Goal: Check status

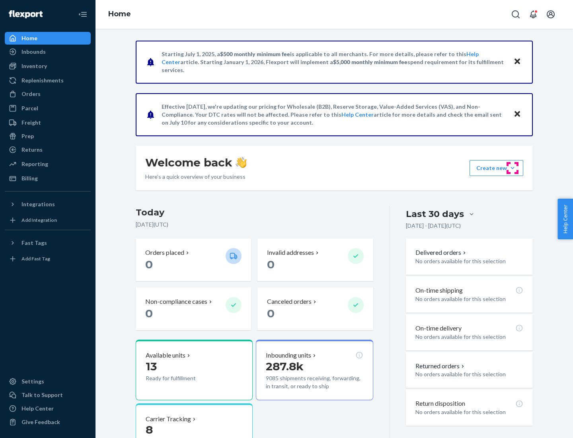
click at [512, 168] on button "Create new Create new inbound Create new order Create new product" at bounding box center [496, 168] width 54 height 16
click at [33, 52] on div "Inbounds" at bounding box center [33, 52] width 24 height 8
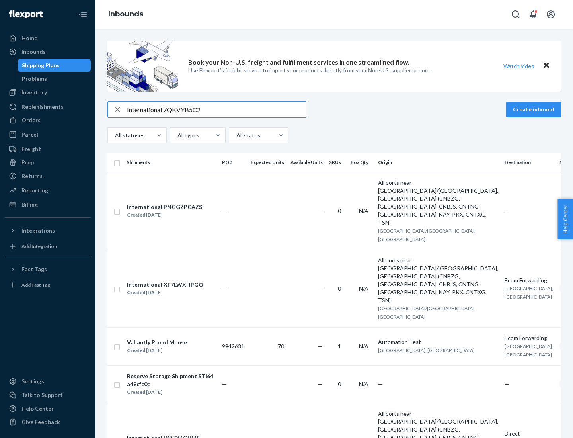
type input "International 7QKVYB5C29"
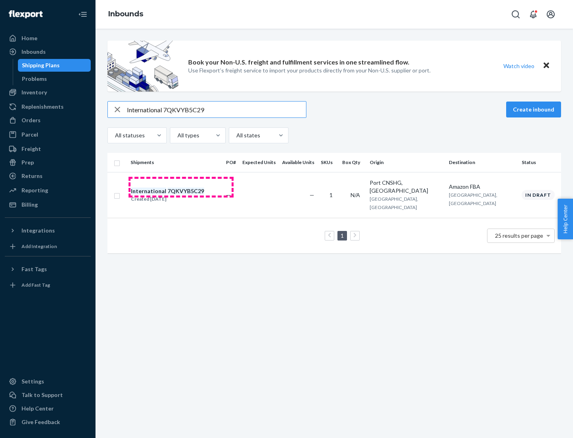
click at [181, 195] on div "Created [DATE]" at bounding box center [167, 199] width 73 height 8
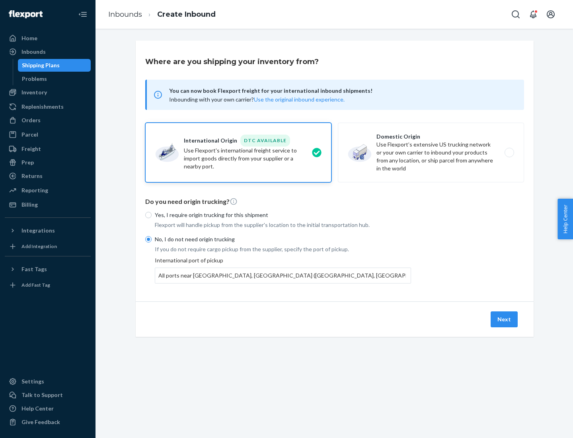
click at [504, 319] on button "Next" at bounding box center [503, 319] width 27 height 16
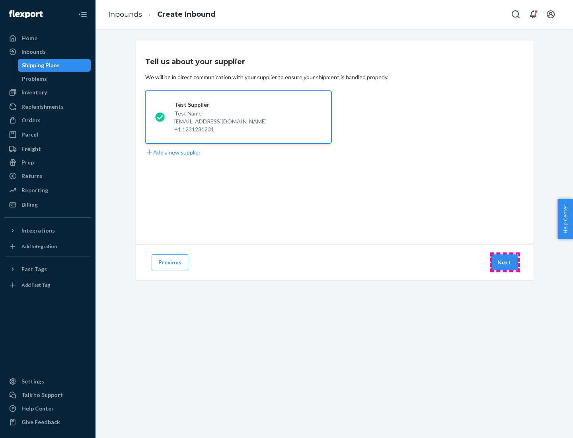
click at [504, 262] on button "Next" at bounding box center [503, 262] width 27 height 16
